Goal: Find specific page/section: Find specific page/section

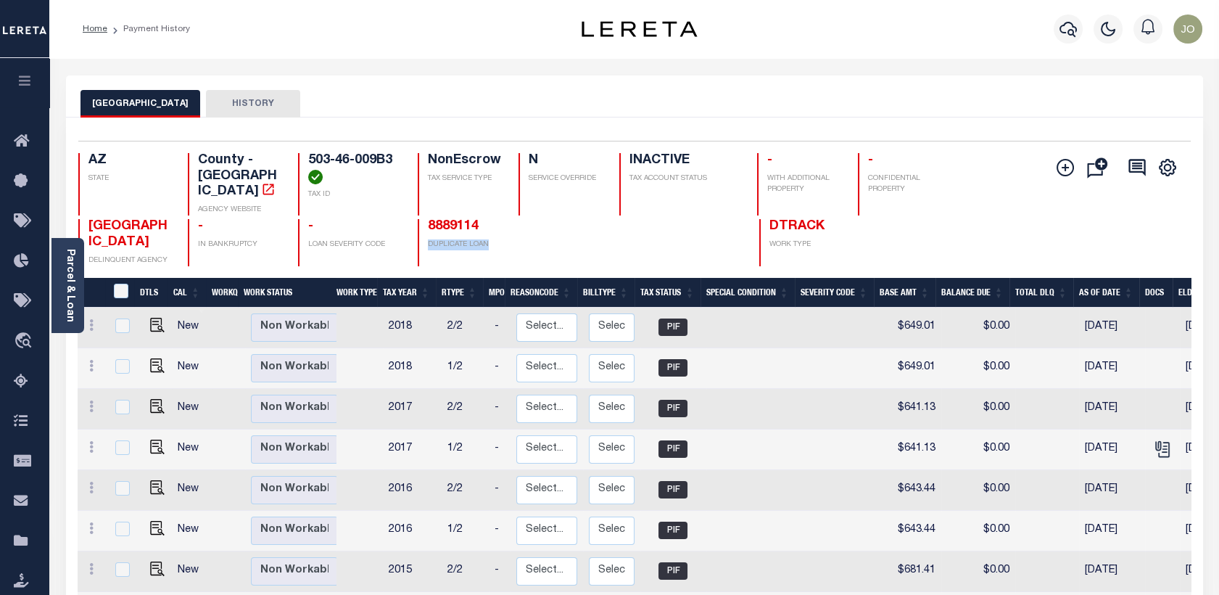
drag, startPoint x: 428, startPoint y: 231, endPoint x: 516, endPoint y: 238, distance: 88.7
click at [516, 238] on div "8889114 DUPLICATE LOAN" at bounding box center [511, 242] width 186 height 47
drag, startPoint x: 516, startPoint y: 238, endPoint x: 493, endPoint y: 212, distance: 34.9
click at [493, 219] on h4 "8889114" at bounding box center [516, 227] width 176 height 16
click at [454, 220] on link "8889114" at bounding box center [453, 226] width 51 height 13
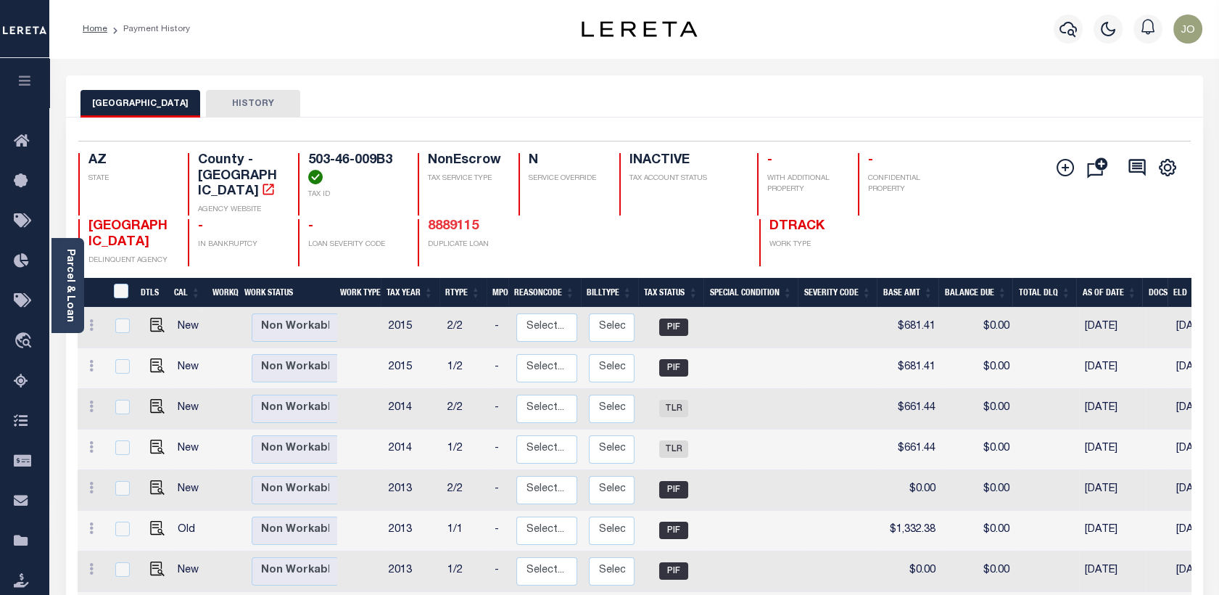
click at [461, 220] on link "8889115" at bounding box center [453, 226] width 51 height 13
drag, startPoint x: 473, startPoint y: 203, endPoint x: 458, endPoint y: 236, distance: 35.7
click at [454, 238] on div "AZ STATE County - AZ AGENCY WEBSITE 503-46-009B3 TAX ID NonEscrow TAX SERVICE T…" at bounding box center [541, 209] width 927 height 113
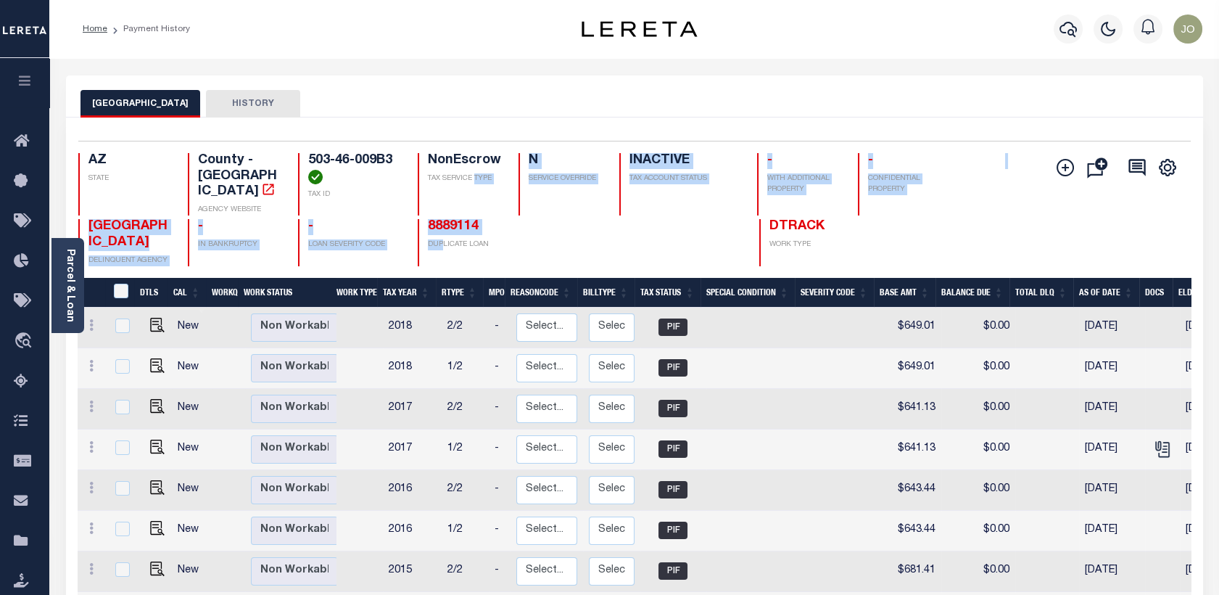
drag, startPoint x: 442, startPoint y: 246, endPoint x: 474, endPoint y: 201, distance: 55.6
click at [474, 201] on div "AZ STATE County - AZ AGENCY WEBSITE 503-46-009B3 TAX ID NonEscrow TAX SERVICE T…" at bounding box center [541, 209] width 927 height 113
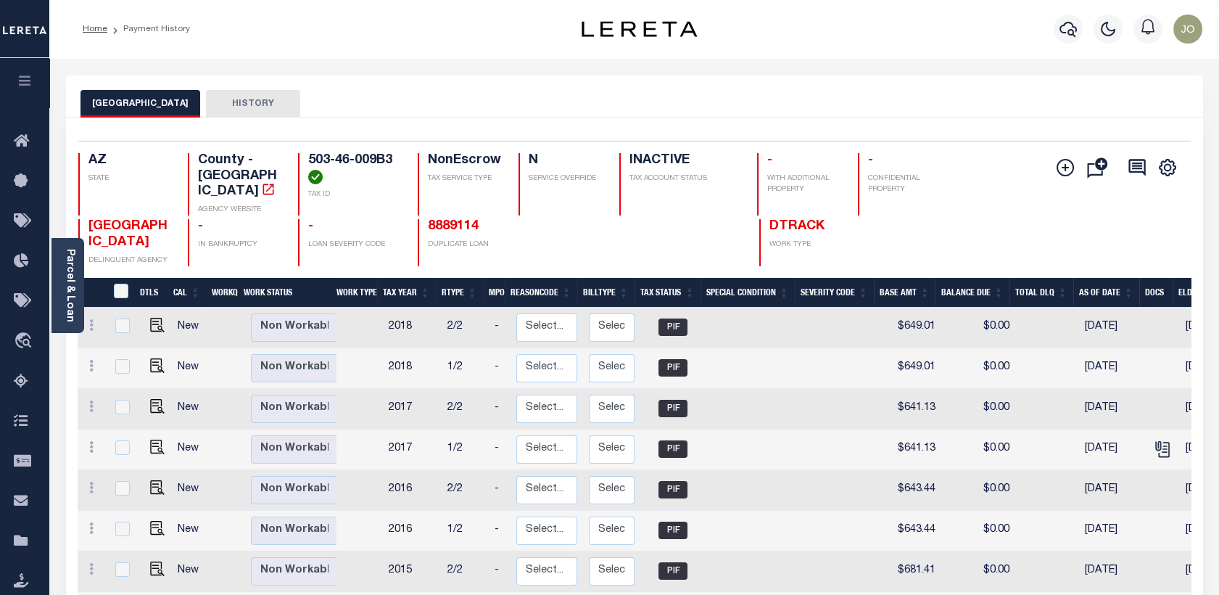
drag, startPoint x: 474, startPoint y: 201, endPoint x: 467, endPoint y: 247, distance: 46.3
click at [467, 247] on div "8889114 DUPLICATE LOAN" at bounding box center [511, 242] width 186 height 47
drag, startPoint x: 767, startPoint y: 211, endPoint x: 868, endPoint y: 212, distance: 100.8
click at [868, 219] on div "PINAL COUNTY DELINQUENT AGENCY - IN BANKRUPTCY - LOAN SEVERITY CODE 8889114 DUP…" at bounding box center [541, 242] width 927 height 47
drag, startPoint x: 421, startPoint y: 203, endPoint x: 490, endPoint y: 217, distance: 69.6
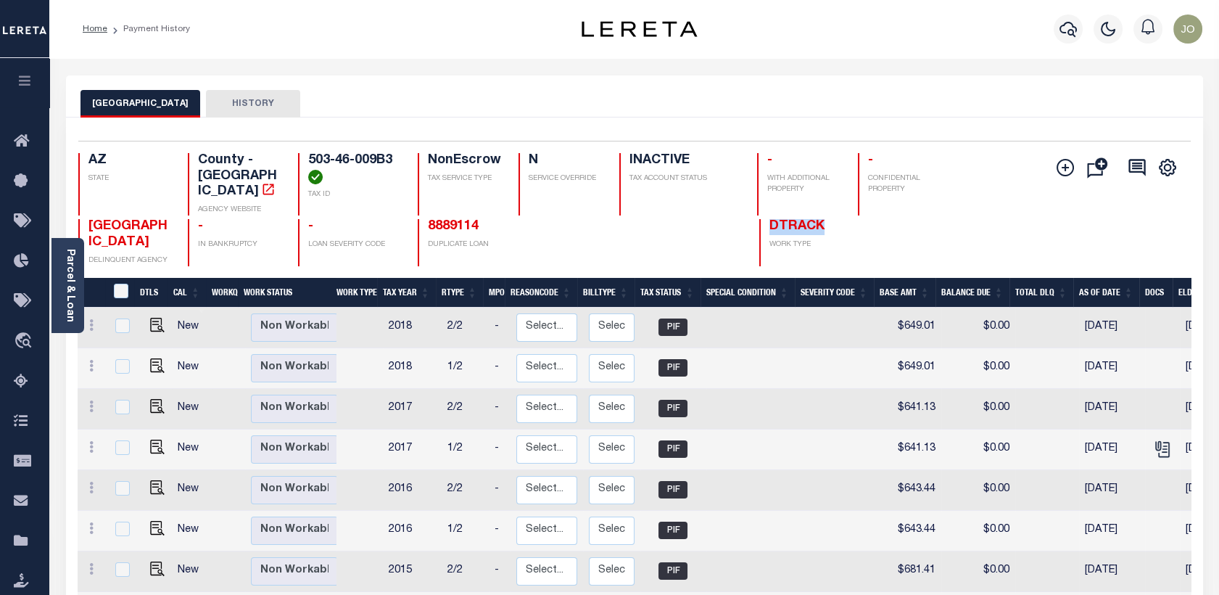
click at [490, 217] on div "AZ STATE County - AZ AGENCY WEBSITE 503-46-009B3 TAX ID NonEscrow TAX SERVICE T…" at bounding box center [541, 209] width 927 height 113
drag, startPoint x: 490, startPoint y: 217, endPoint x: 507, endPoint y: 234, distance: 24.1
click at [507, 239] on p "DUPLICATE LOAN" at bounding box center [516, 244] width 176 height 11
drag, startPoint x: 499, startPoint y: 232, endPoint x: 429, endPoint y: 234, distance: 70.4
click at [429, 239] on p "DUPLICATE LOAN" at bounding box center [516, 244] width 176 height 11
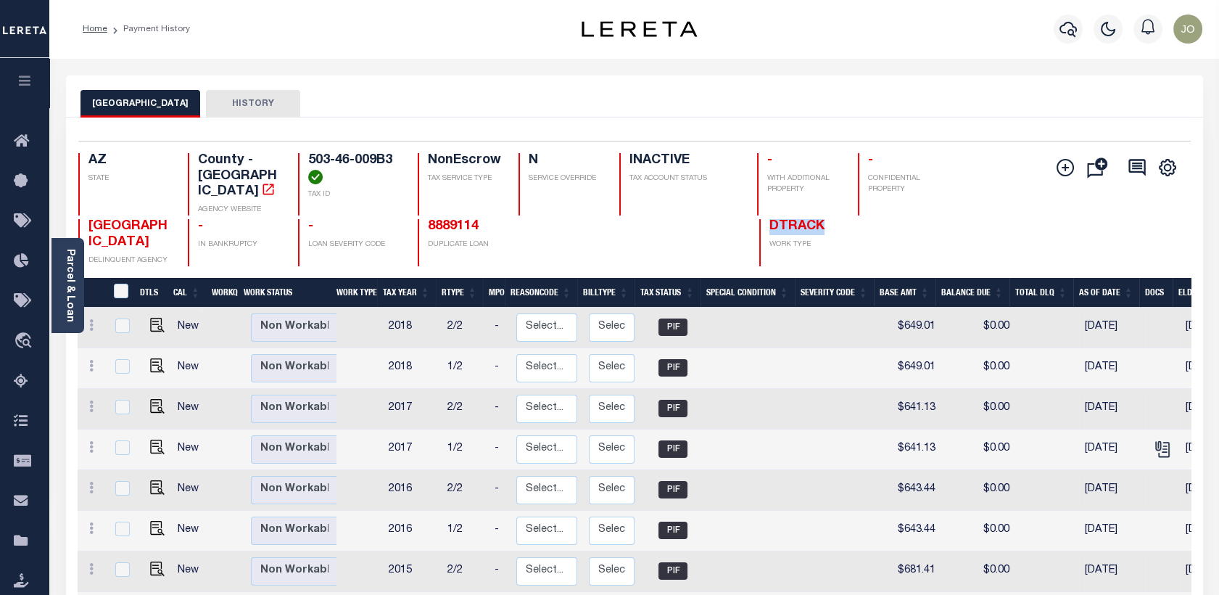
drag, startPoint x: 767, startPoint y: 218, endPoint x: 829, endPoint y: 221, distance: 62.5
click at [829, 221] on div "DTRACK WORK TYPE" at bounding box center [805, 242] width 93 height 47
drag, startPoint x: 424, startPoint y: 213, endPoint x: 481, endPoint y: 213, distance: 57.3
click at [481, 219] on div "8889114 DUPLICATE LOAN" at bounding box center [511, 242] width 186 height 47
drag, startPoint x: 481, startPoint y: 213, endPoint x: 483, endPoint y: 244, distance: 31.3
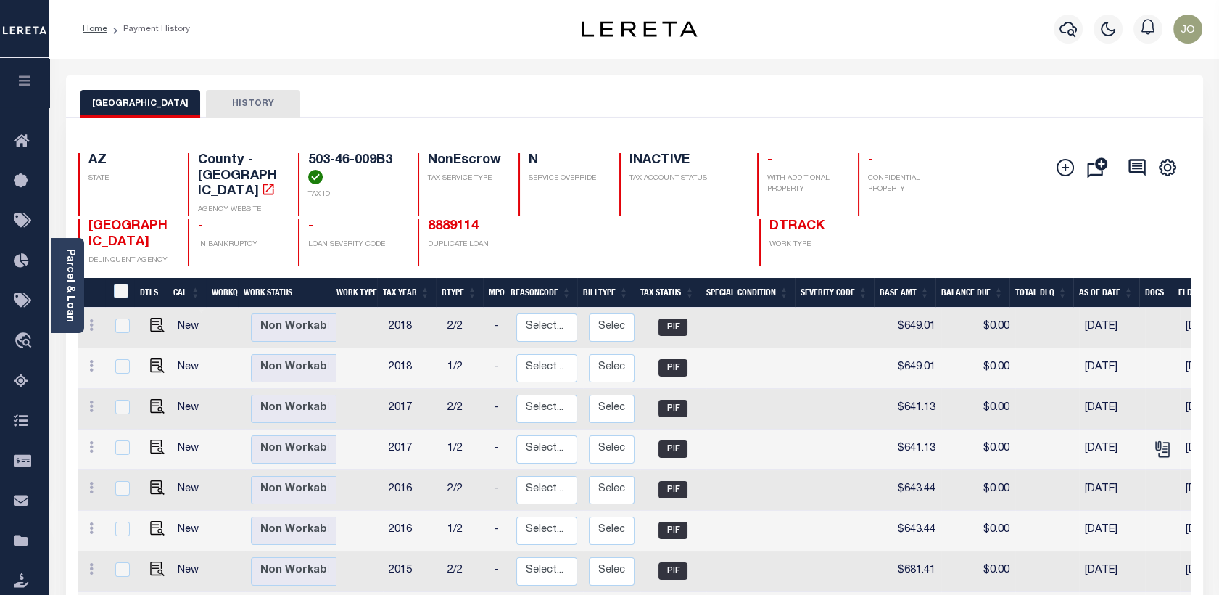
click at [483, 244] on div "8889114 DUPLICATE LOAN" at bounding box center [511, 242] width 186 height 47
drag, startPoint x: 495, startPoint y: 233, endPoint x: 427, endPoint y: 214, distance: 70.7
click at [427, 219] on div "8889114 DUPLICATE LOAN" at bounding box center [511, 242] width 186 height 47
drag, startPoint x: 764, startPoint y: 209, endPoint x: 817, endPoint y: 231, distance: 58.2
click at [817, 231] on div "DTRACK WORK TYPE" at bounding box center [805, 242] width 93 height 47
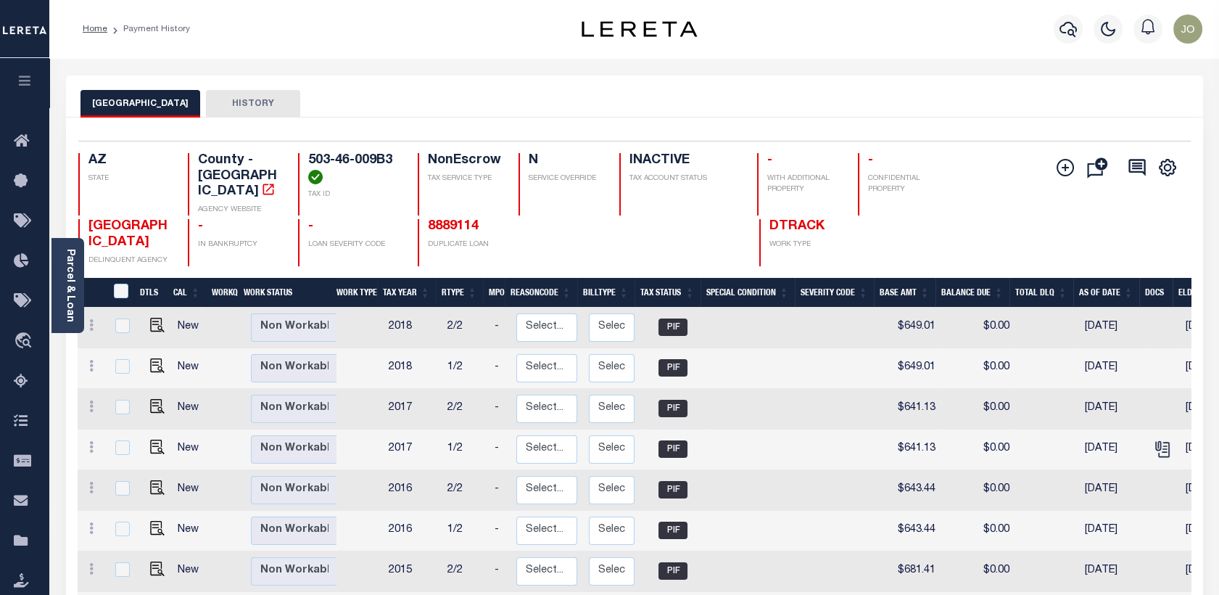
click at [515, 245] on div "8889114 DUPLICATE LOAN" at bounding box center [511, 242] width 186 height 47
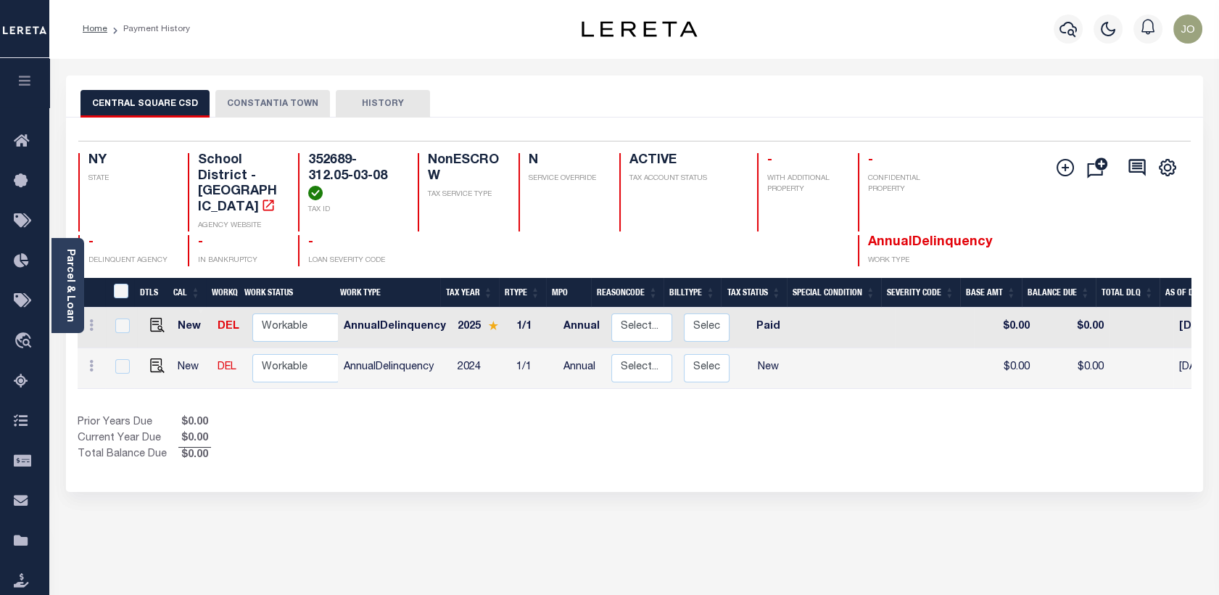
click at [276, 98] on button "CONSTANTIA TOWN" at bounding box center [272, 104] width 115 height 28
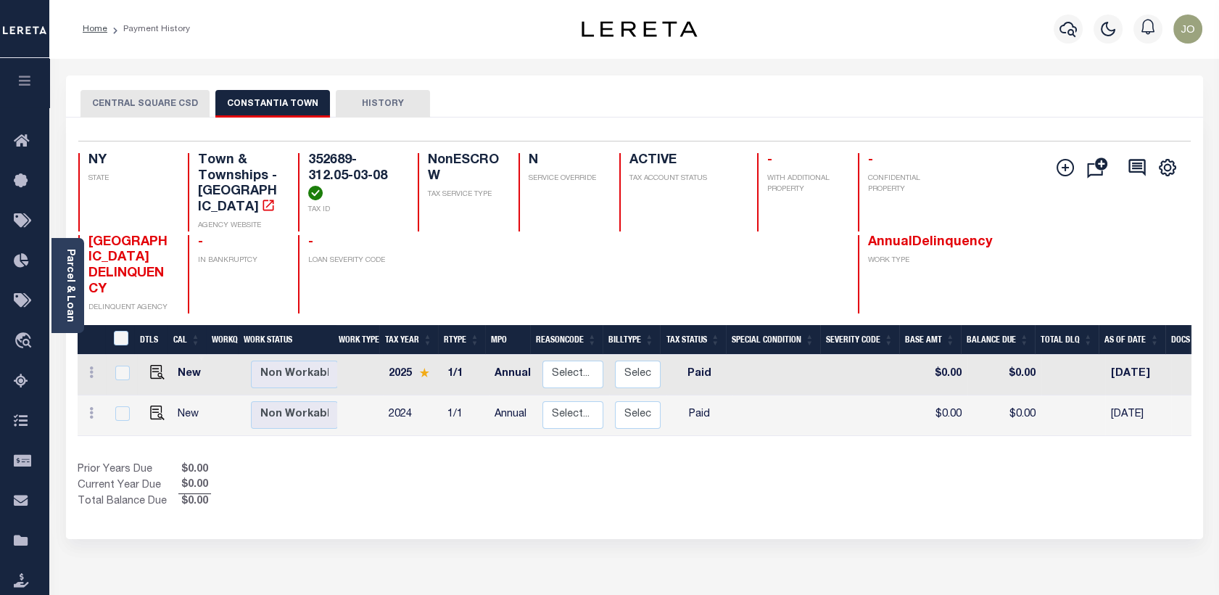
click at [175, 102] on button "CENTRAL SQUARE CSD" at bounding box center [145, 104] width 129 height 28
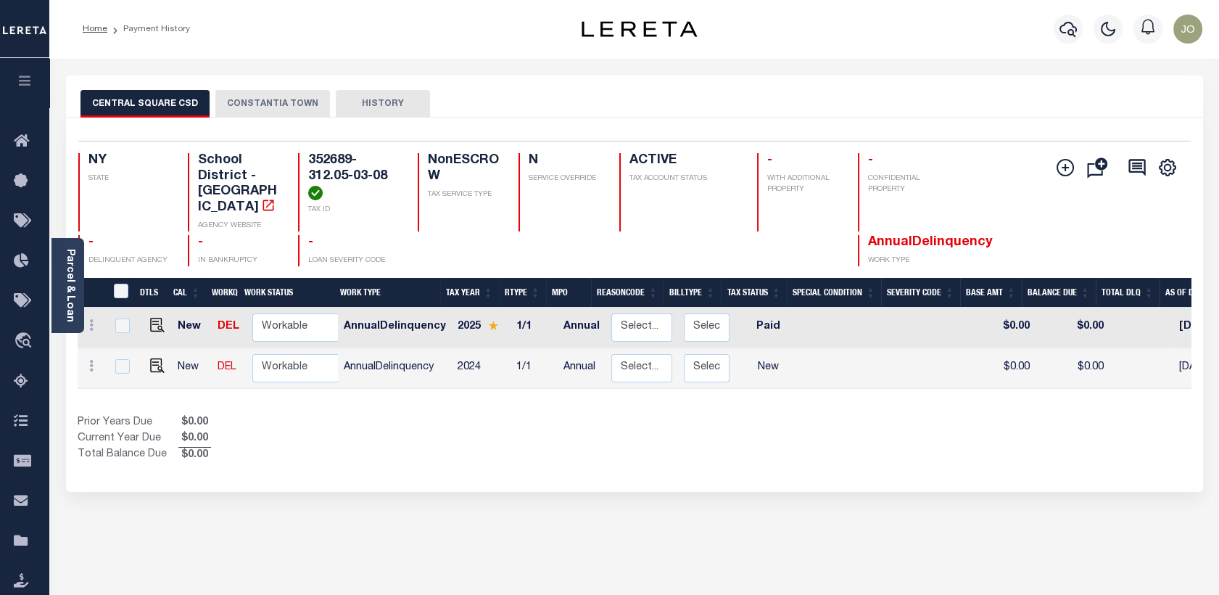
click at [271, 102] on button "CONSTANTIA TOWN" at bounding box center [272, 104] width 115 height 28
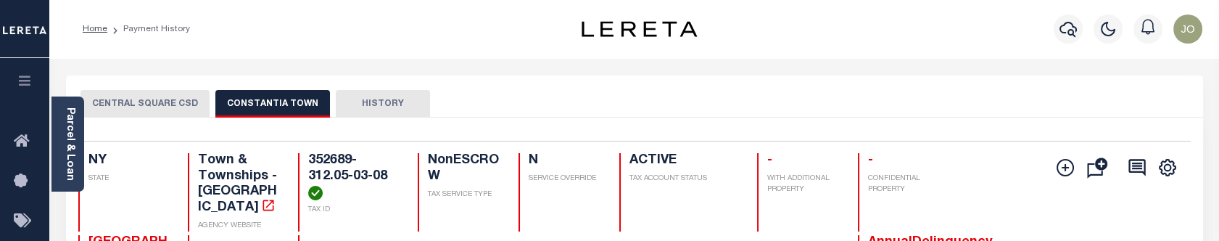
click at [191, 107] on button "CENTRAL SQUARE CSD" at bounding box center [145, 104] width 129 height 28
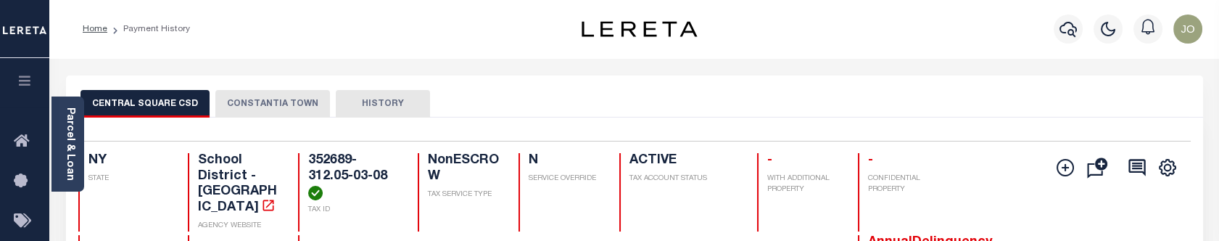
click at [247, 113] on button "CONSTANTIA TOWN" at bounding box center [272, 104] width 115 height 28
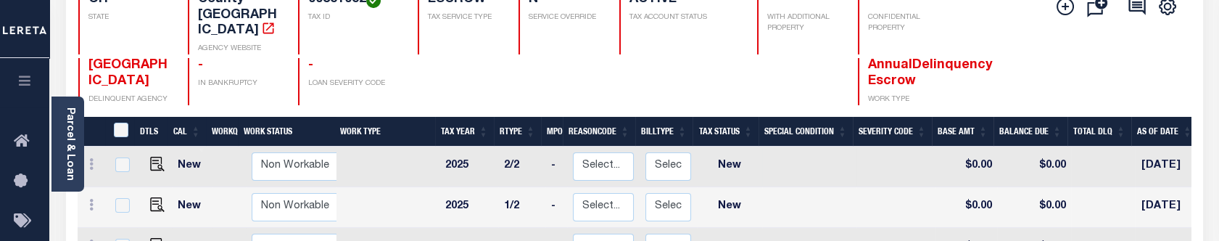
scroll to position [242, 0]
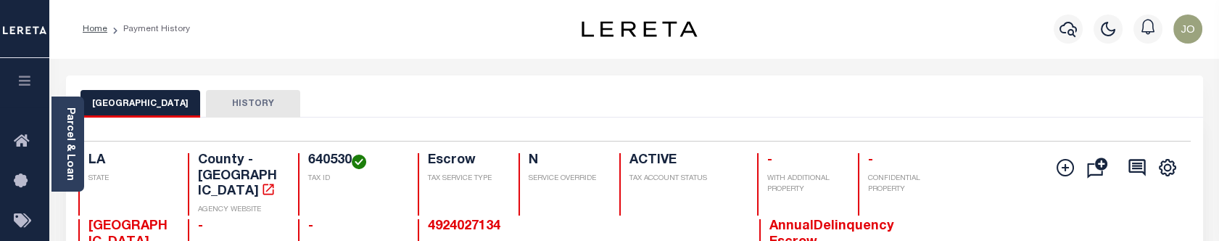
scroll to position [322, 0]
